Goal: Navigation & Orientation: Understand site structure

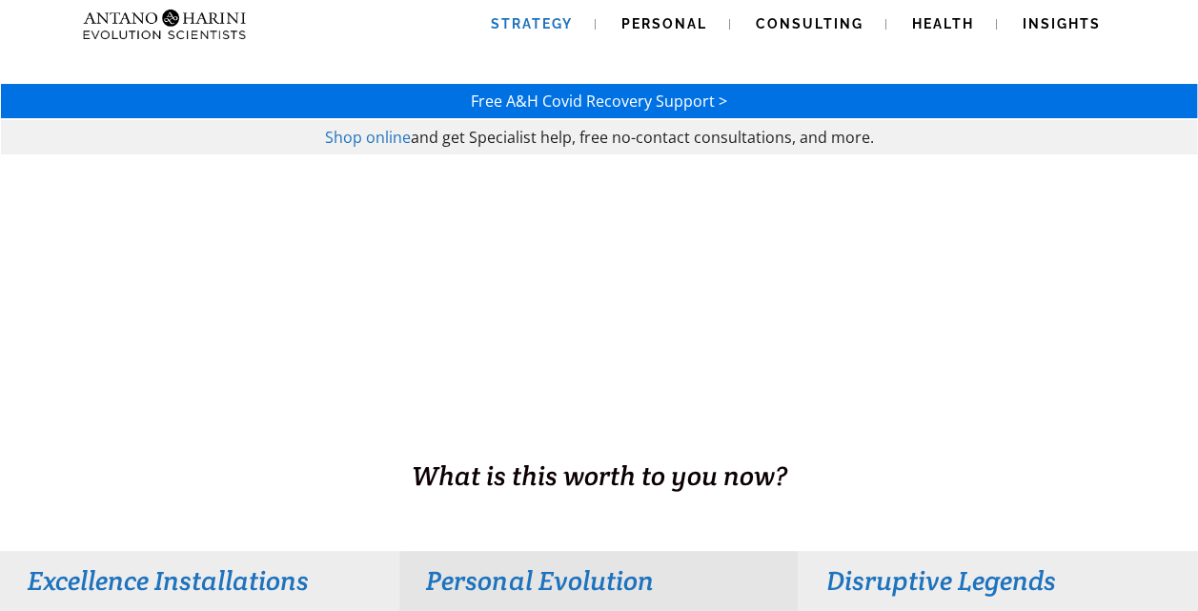
click at [532, 26] on span "Strategy" at bounding box center [532, 23] width 82 height 15
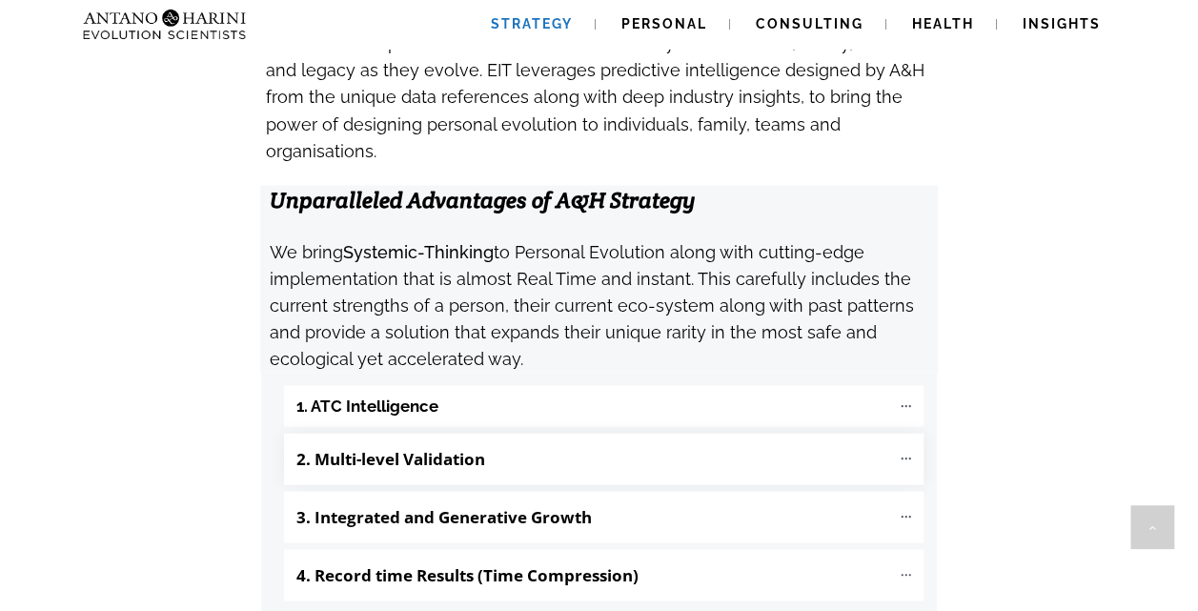
scroll to position [1946, 0]
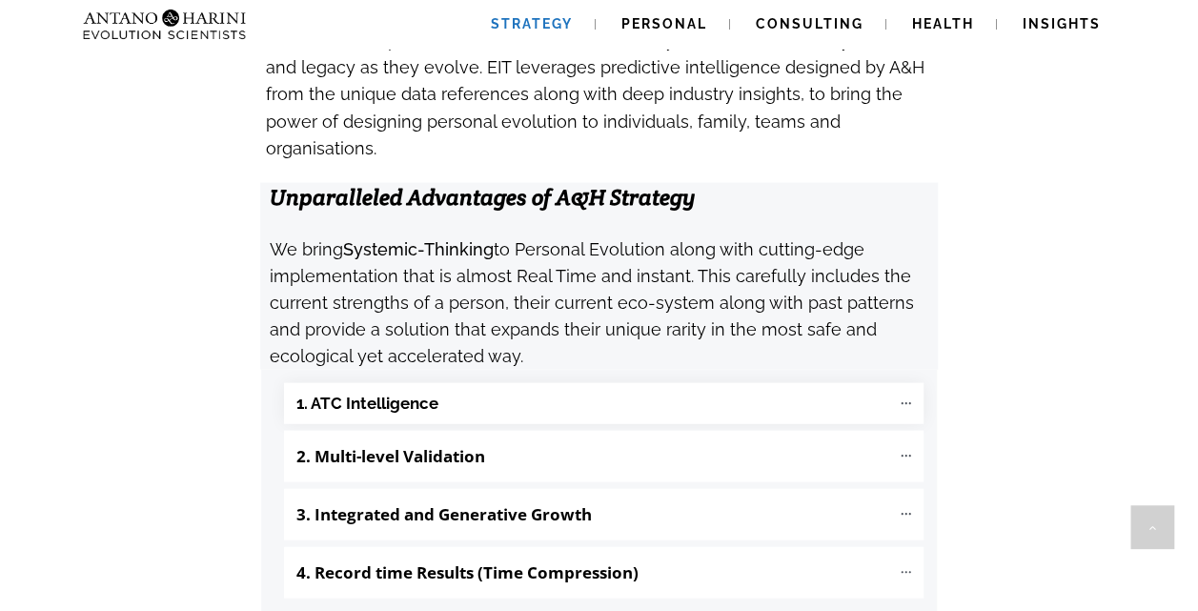
click at [907, 395] on icon at bounding box center [906, 403] width 16 height 16
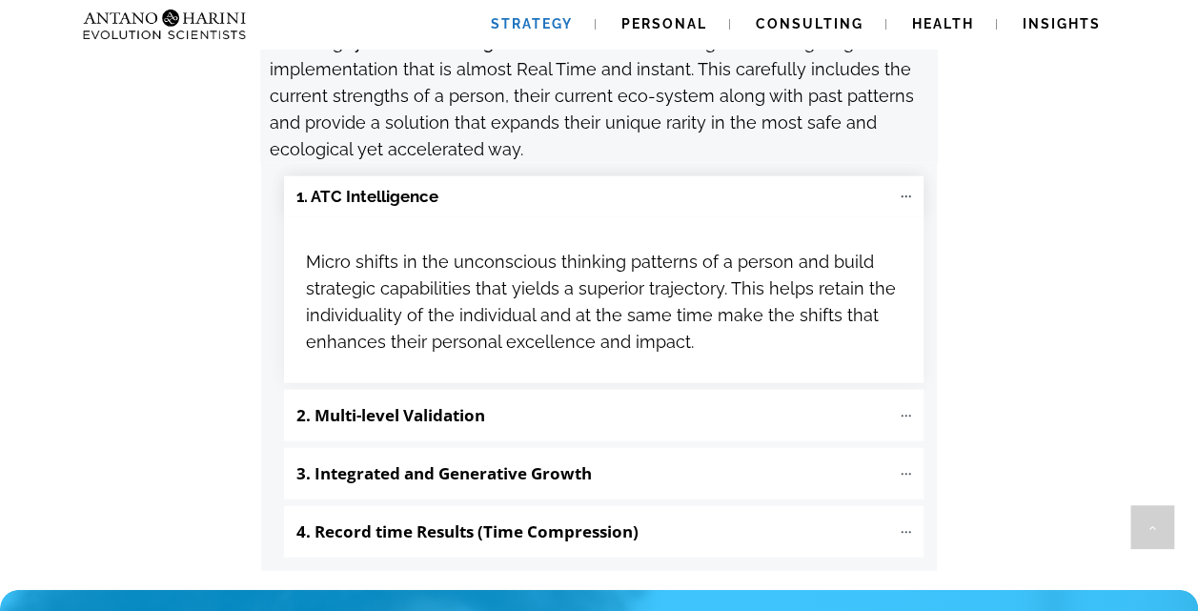
scroll to position [2233, 0]
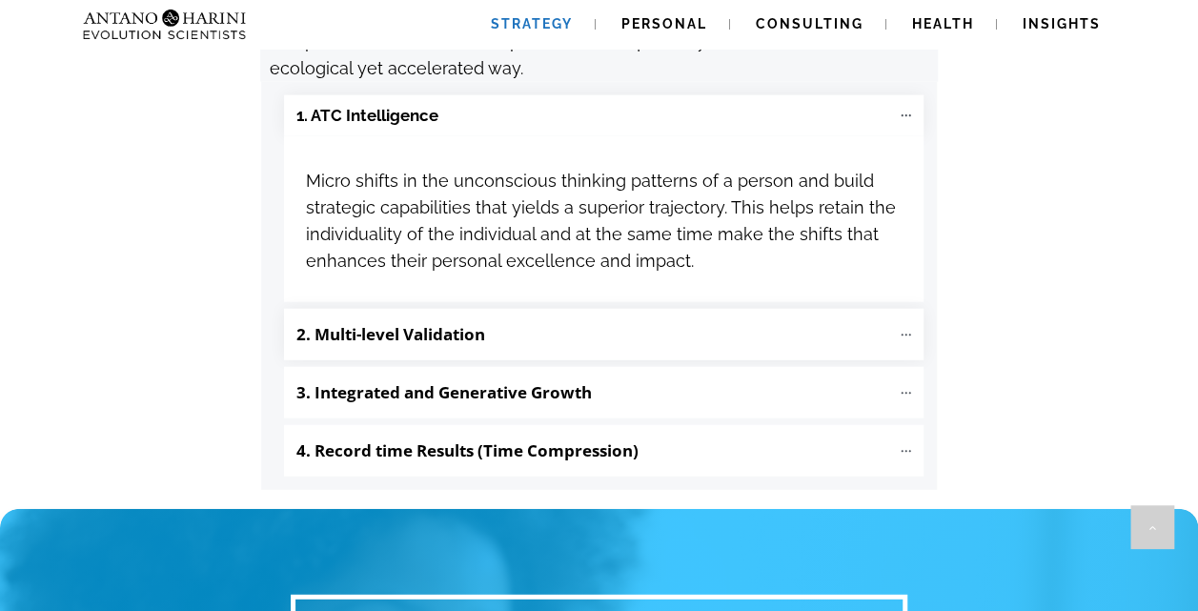
click at [907, 327] on icon at bounding box center [906, 335] width 16 height 16
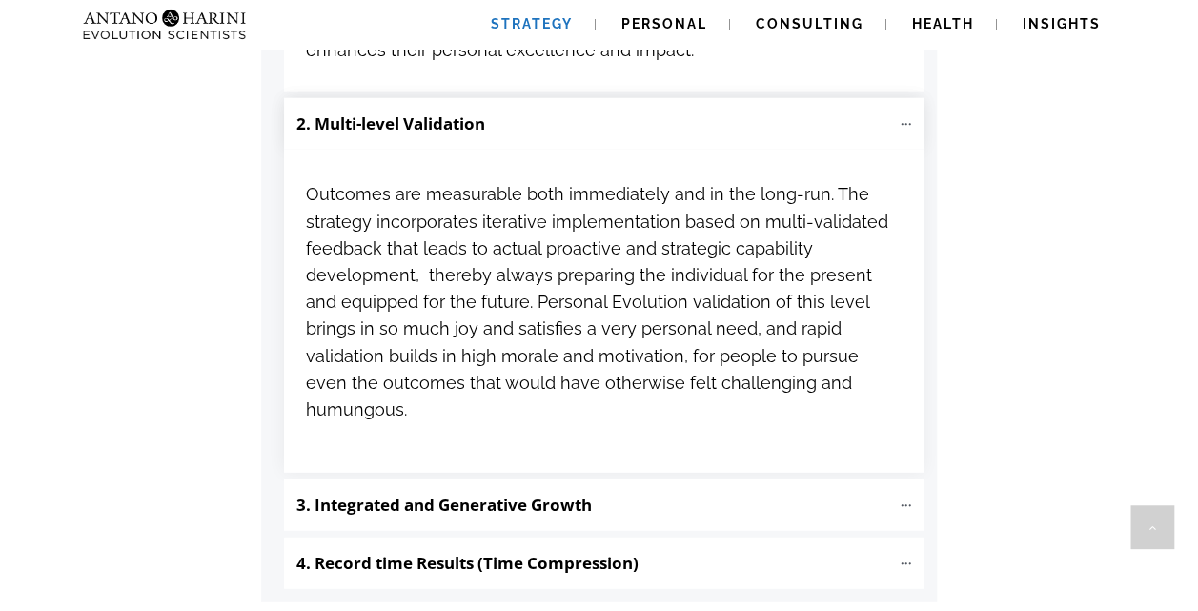
scroll to position [2445, 0]
click at [909, 496] on icon at bounding box center [906, 504] width 16 height 16
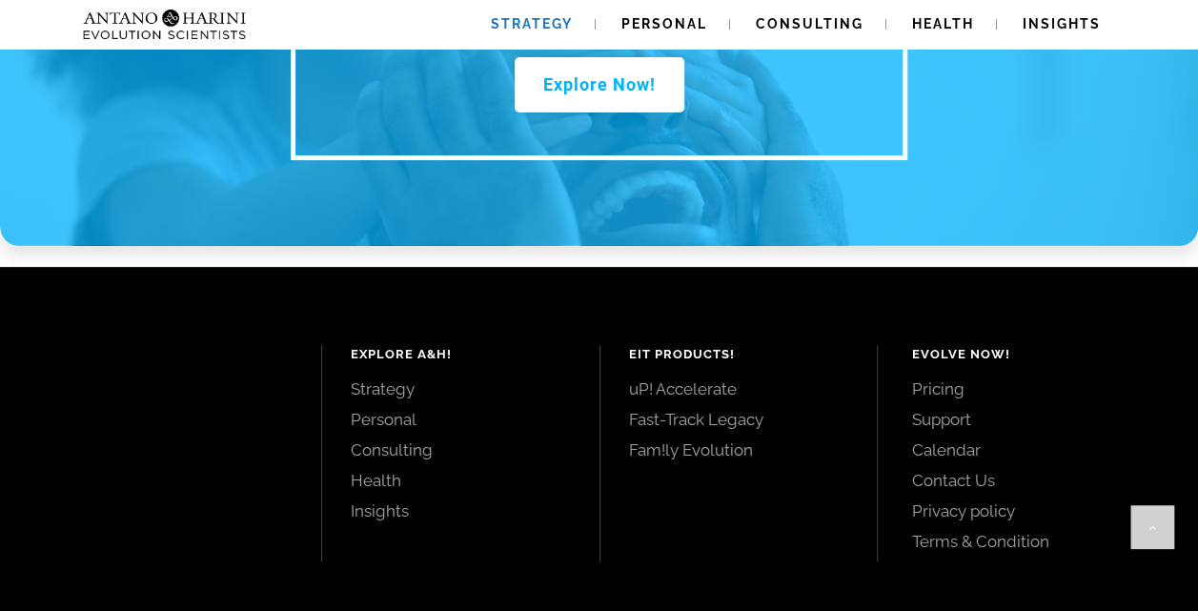
scroll to position [3780, 0]
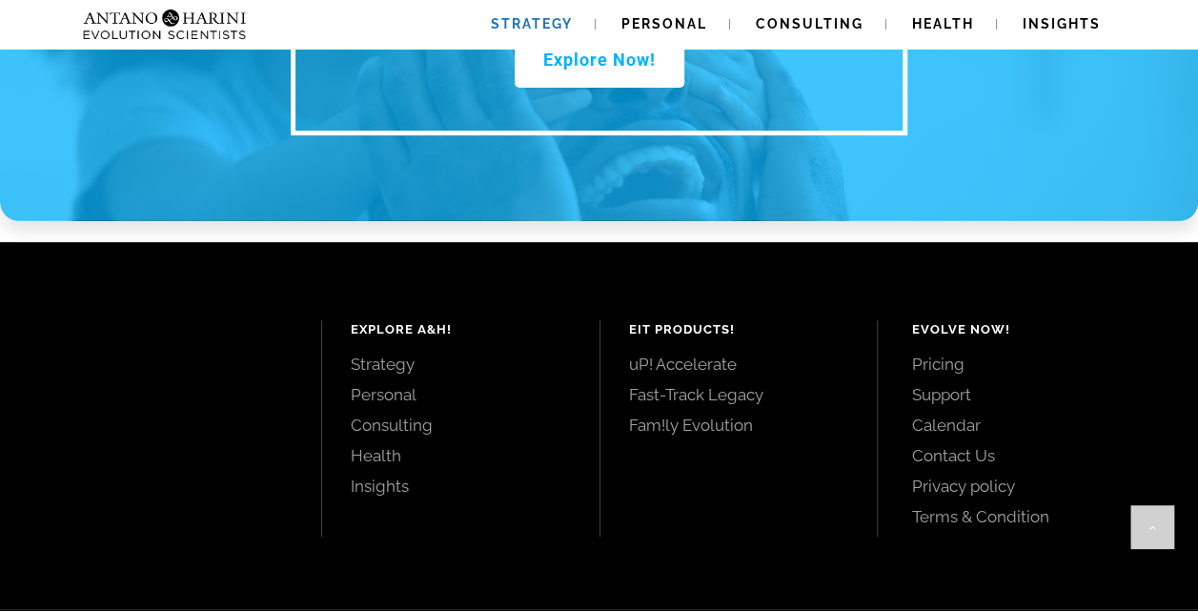
click at [680, 353] on link "uP! Accelerate" at bounding box center [739, 363] width 220 height 21
click at [686, 384] on link "Fast-Track Legacy" at bounding box center [739, 394] width 220 height 21
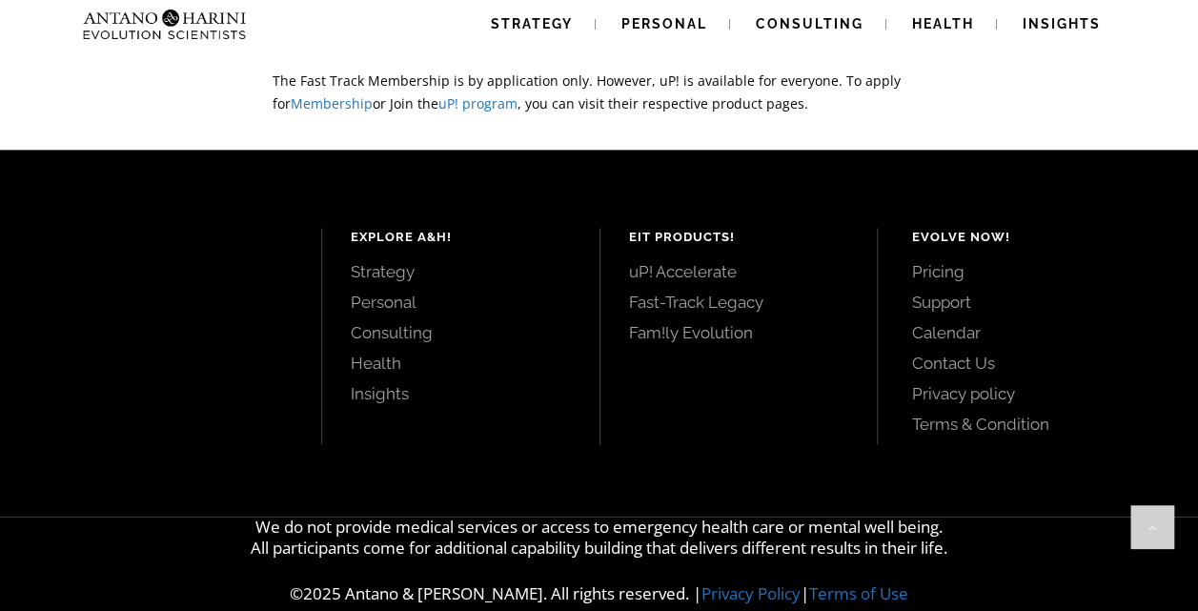
scroll to position [4726, 0]
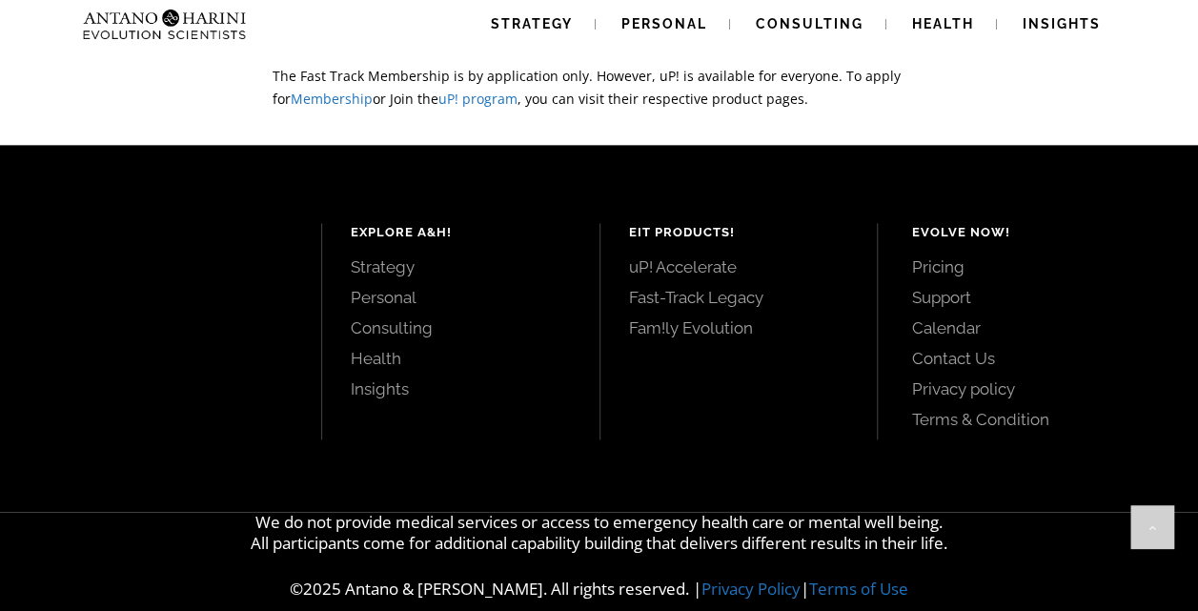
click at [934, 262] on link "Pricing" at bounding box center [1033, 266] width 244 height 21
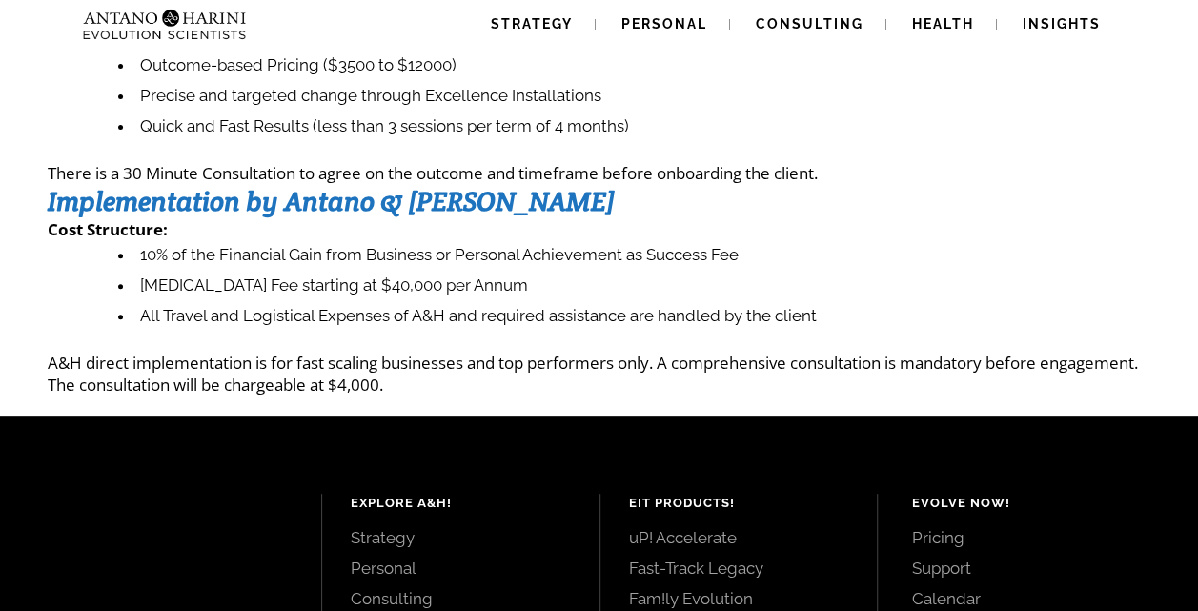
scroll to position [208, 0]
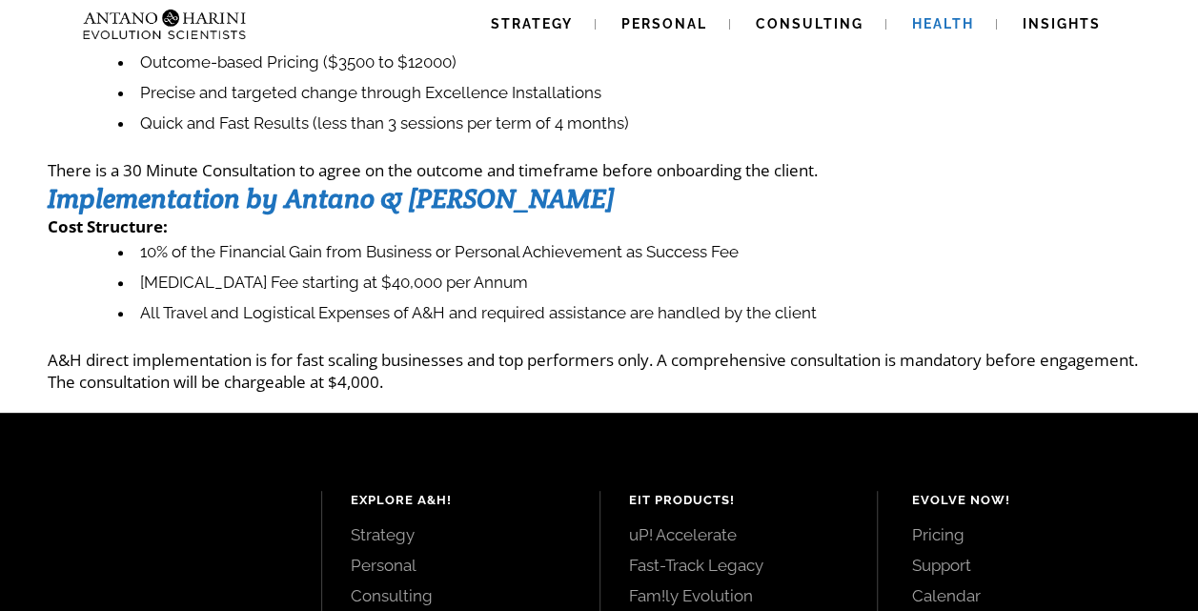
click at [934, 26] on span "Health" at bounding box center [943, 23] width 62 height 15
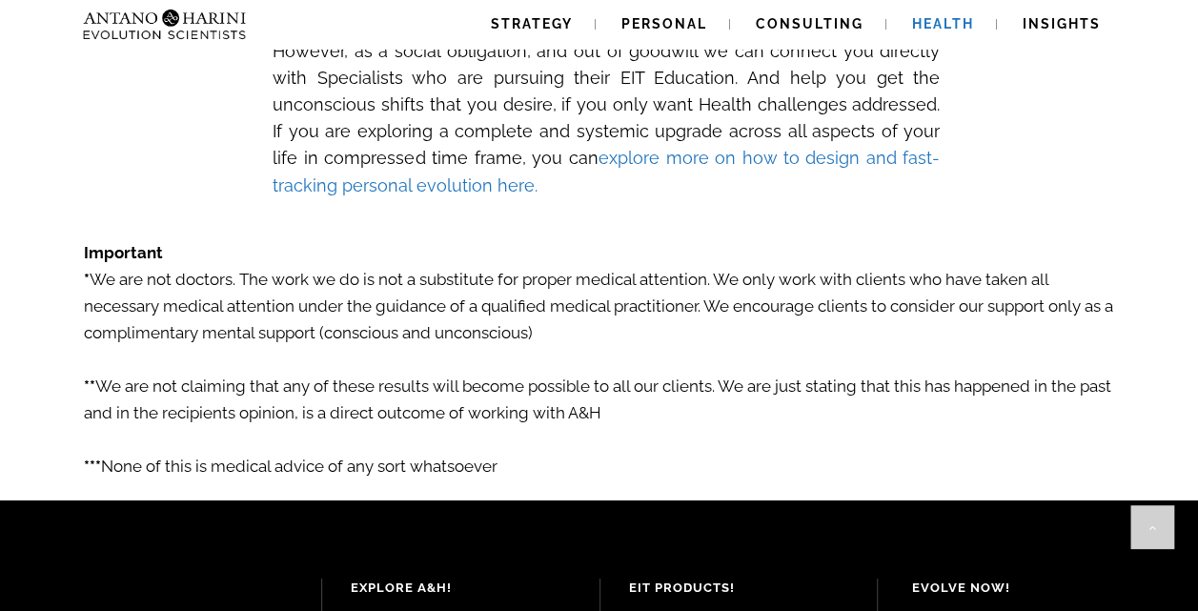
scroll to position [3194, 0]
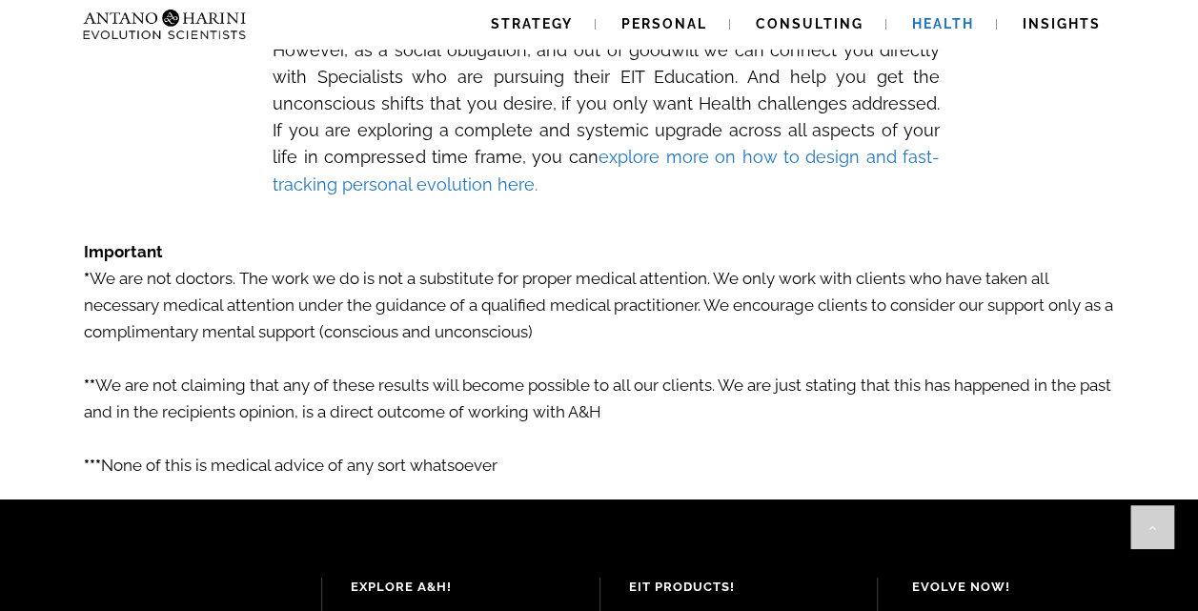
click at [549, 347] on p "** We are not claiming that any of these results will become possible to all ou…" at bounding box center [599, 385] width 1031 height 80
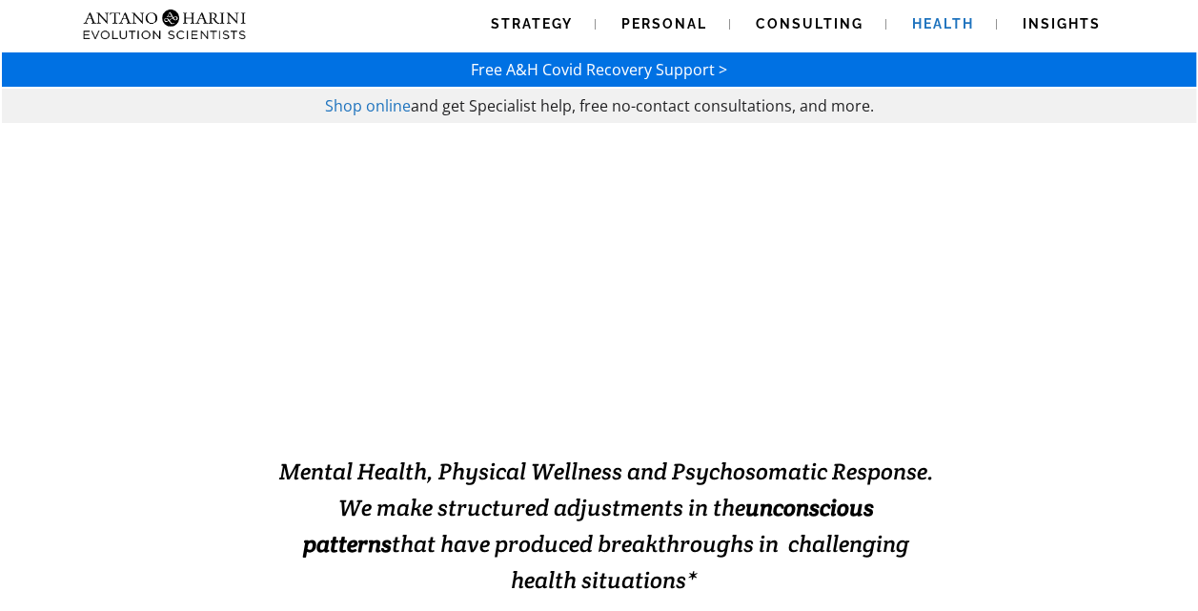
scroll to position [0, 0]
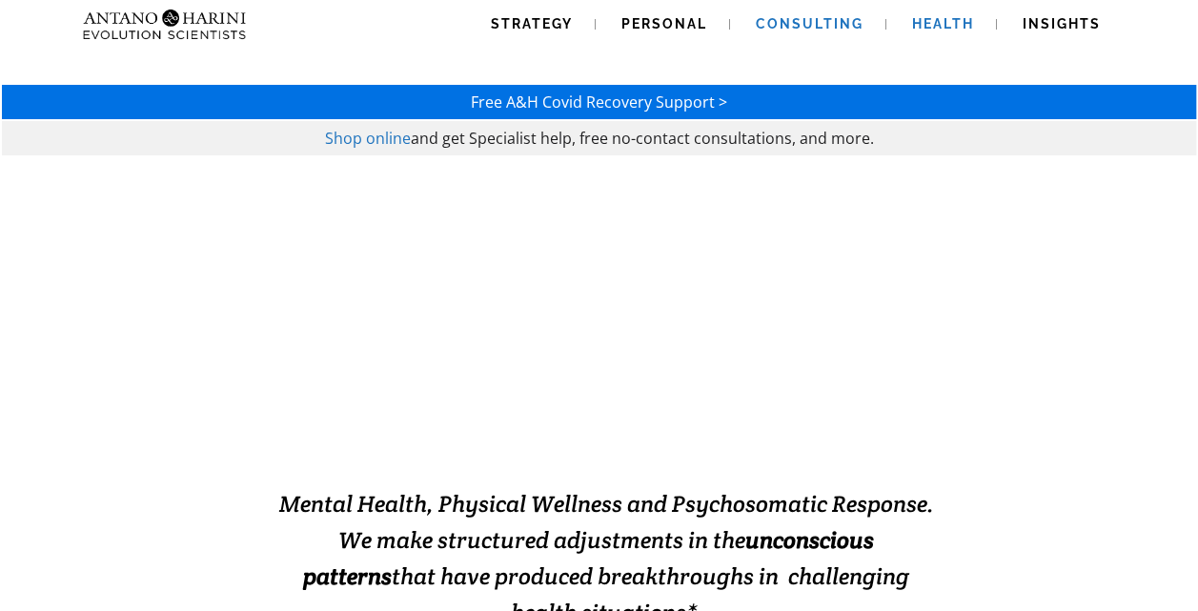
click at [791, 19] on span "Consulting" at bounding box center [810, 23] width 108 height 15
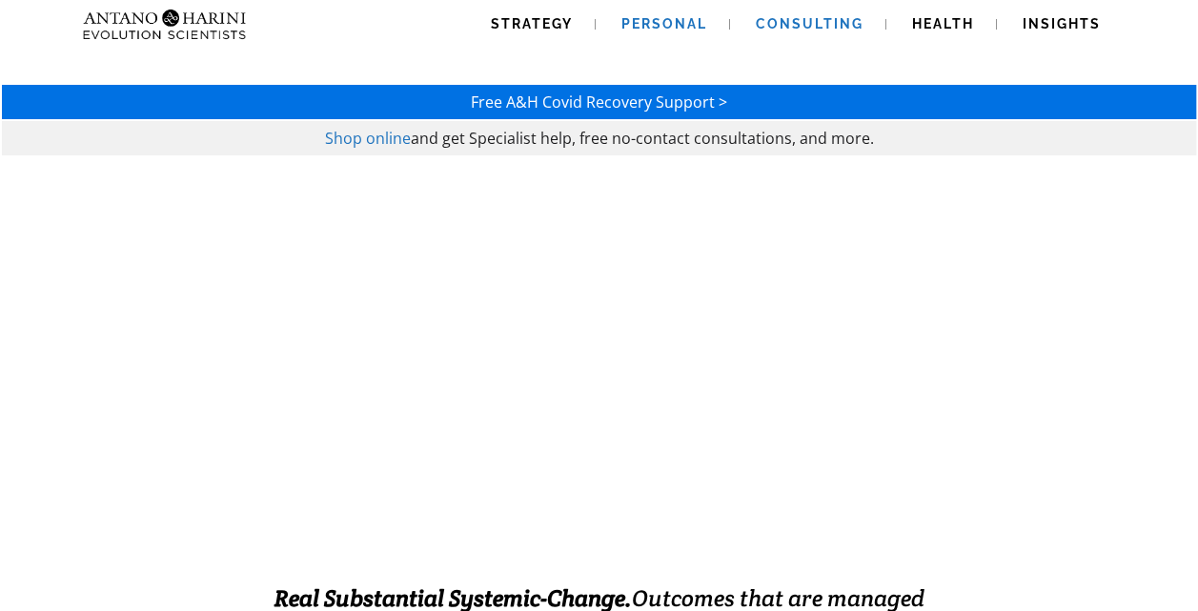
click at [667, 20] on span "Personal" at bounding box center [664, 23] width 86 height 15
